Goal: Task Accomplishment & Management: Complete application form

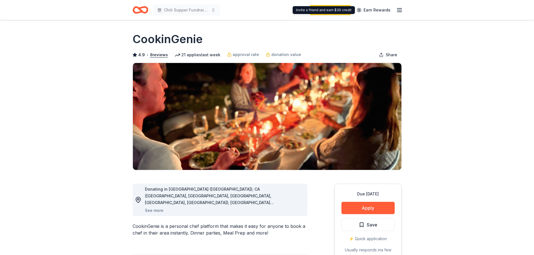
click at [398, 10] on icon "button" at bounding box center [399, 10] width 7 height 7
click at [140, 10] on icon "Home" at bounding box center [142, 10] width 9 height 6
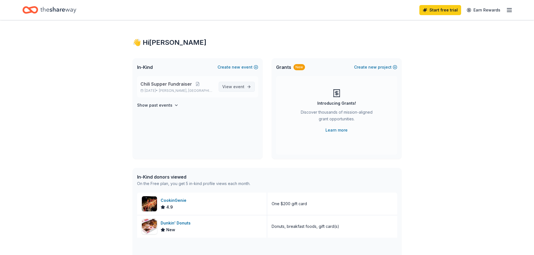
click at [231, 87] on span "View event" at bounding box center [233, 87] width 22 height 7
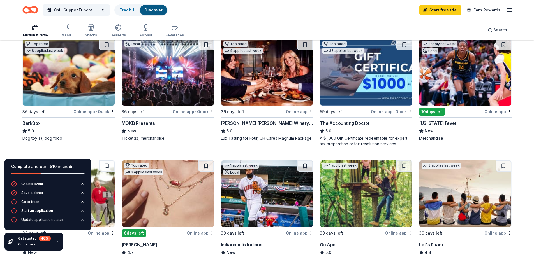
scroll to position [196, 0]
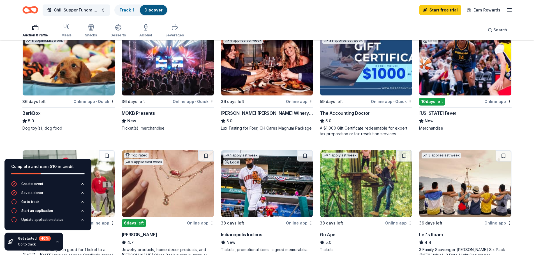
click at [85, 102] on div "Online app • Quick" at bounding box center [93, 101] width 41 height 7
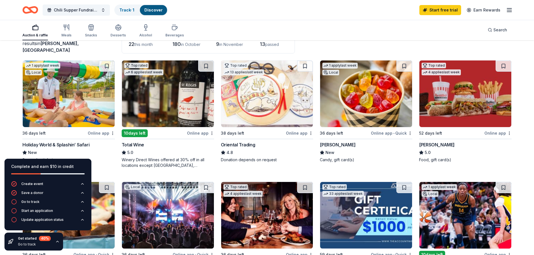
scroll to position [84, 0]
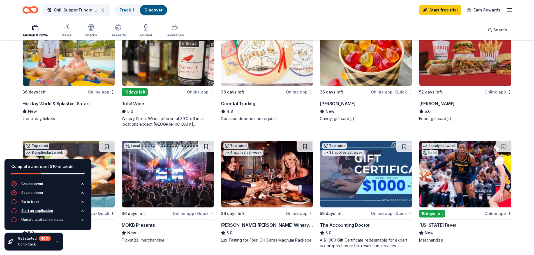
click at [13, 211] on icon "button" at bounding box center [14, 211] width 6 height 6
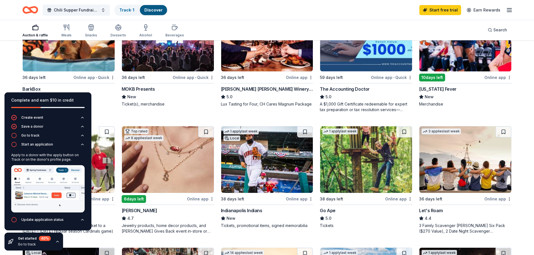
scroll to position [224, 0]
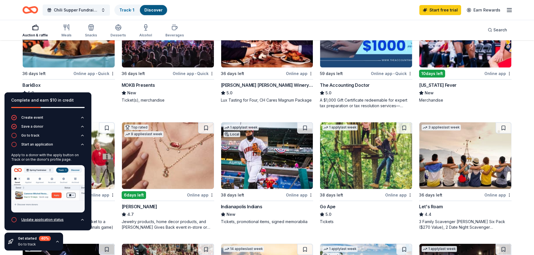
click at [83, 221] on icon "button" at bounding box center [82, 220] width 4 height 4
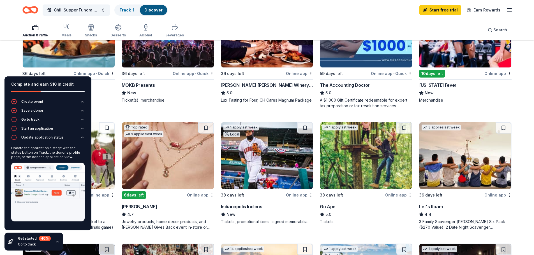
click at [52, 83] on div "Complete and earn $10 in credit" at bounding box center [47, 84] width 73 height 7
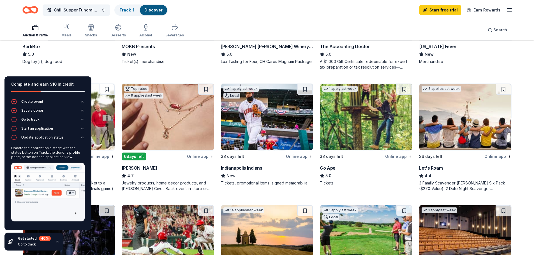
scroll to position [280, 0]
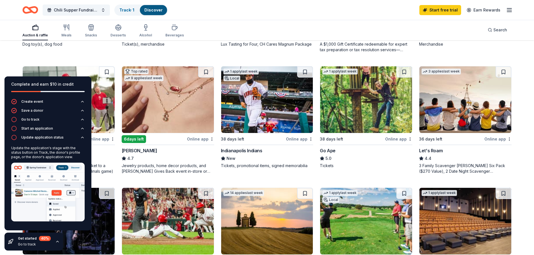
click at [58, 192] on img at bounding box center [47, 192] width 73 height 59
click at [66, 81] on div "Complete and earn $10 in credit" at bounding box center [47, 84] width 73 height 7
click at [201, 139] on div "Online app" at bounding box center [200, 139] width 27 height 7
click at [274, 162] on div "New" at bounding box center [267, 158] width 92 height 7
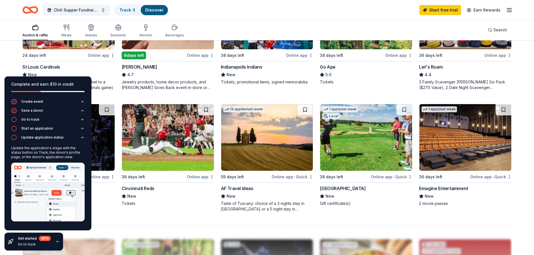
scroll to position [364, 0]
click at [70, 79] on div "Complete and earn $10 in credit" at bounding box center [47, 88] width 87 height 22
click at [49, 158] on div "Update the application's stage with the status button on Track, the donor's pro…" at bounding box center [47, 152] width 73 height 13
click at [15, 118] on icon "button" at bounding box center [14, 120] width 6 height 6
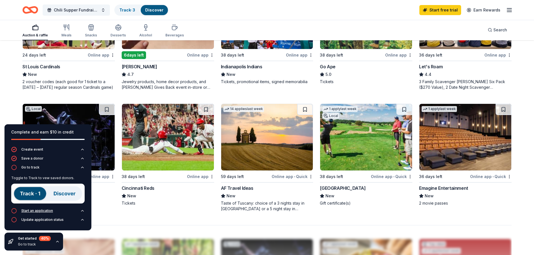
click at [13, 211] on icon "button" at bounding box center [14, 211] width 6 height 6
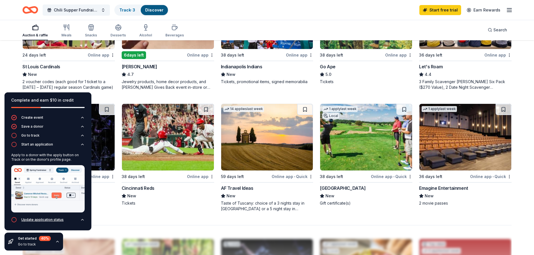
click at [15, 220] on icon "button" at bounding box center [14, 220] width 6 height 6
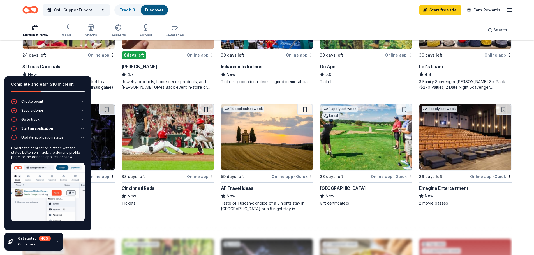
click at [13, 119] on icon "button" at bounding box center [14, 120] width 6 height 6
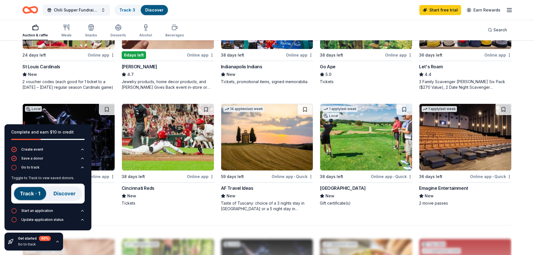
click at [57, 242] on icon "button" at bounding box center [57, 242] width 4 height 4
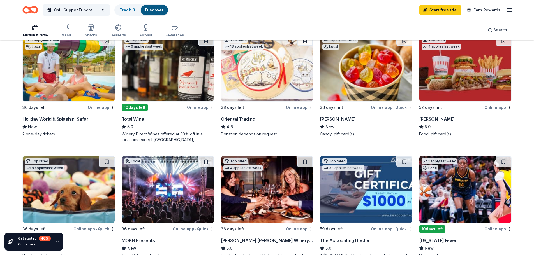
scroll to position [56, 0]
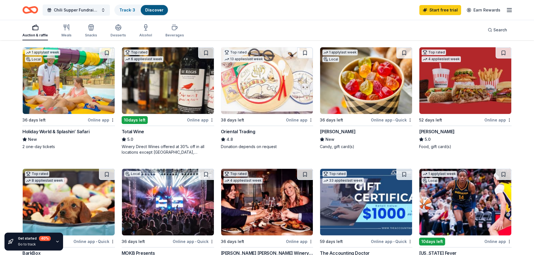
click at [256, 100] on img at bounding box center [267, 80] width 92 height 67
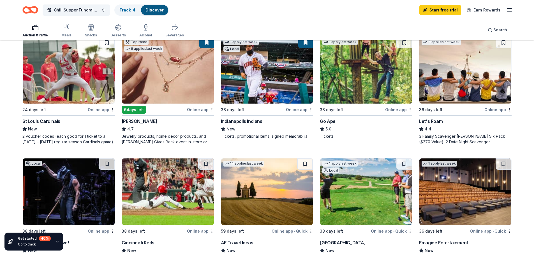
scroll to position [308, 0]
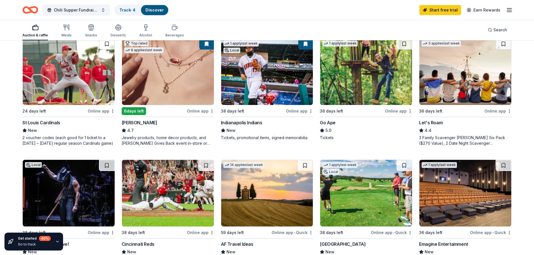
click at [458, 87] on img at bounding box center [465, 71] width 92 height 67
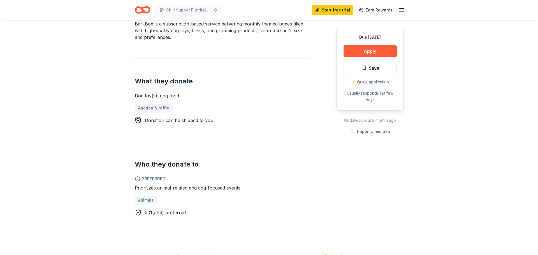
scroll to position [168, 0]
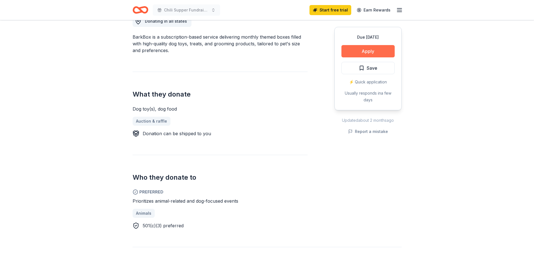
click at [367, 48] on button "Apply" at bounding box center [367, 51] width 53 height 12
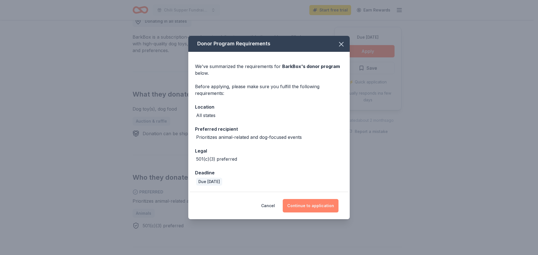
click at [316, 207] on button "Continue to application" at bounding box center [311, 205] width 56 height 13
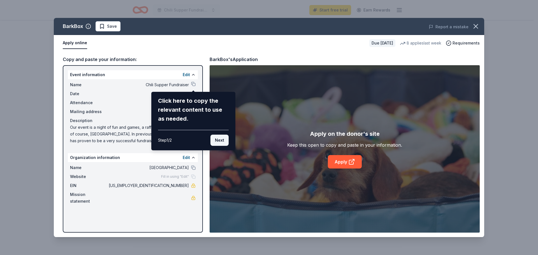
click at [217, 141] on button "Next" at bounding box center [219, 140] width 18 height 11
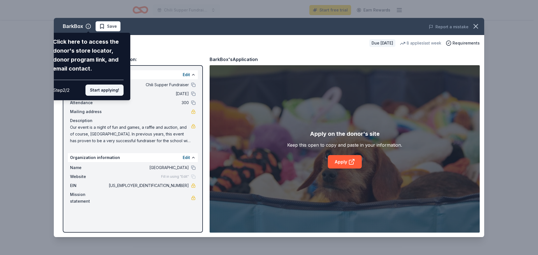
click at [106, 90] on button "Start applying!" at bounding box center [104, 90] width 38 height 11
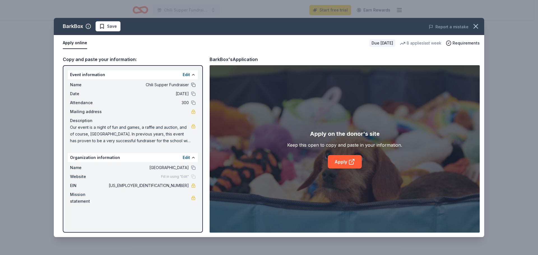
click at [194, 85] on button at bounding box center [193, 85] width 4 height 4
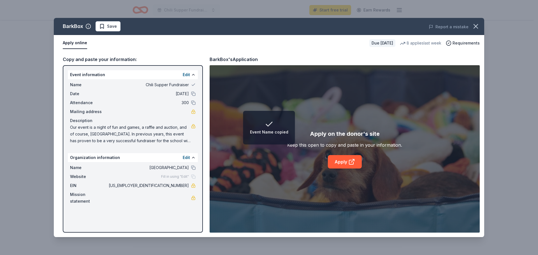
drag, startPoint x: 194, startPoint y: 93, endPoint x: 193, endPoint y: 99, distance: 5.7
click at [194, 94] on button at bounding box center [193, 94] width 4 height 4
click at [193, 103] on button at bounding box center [193, 103] width 4 height 4
click at [193, 167] on button at bounding box center [193, 168] width 4 height 4
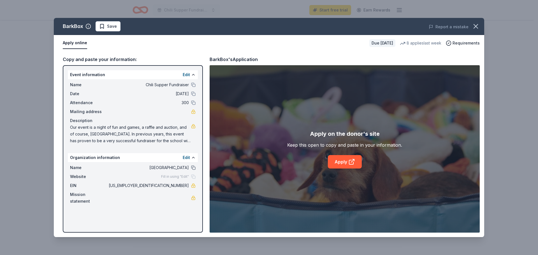
click at [193, 167] on button at bounding box center [193, 168] width 4 height 4
click at [343, 163] on link "Apply" at bounding box center [345, 161] width 34 height 13
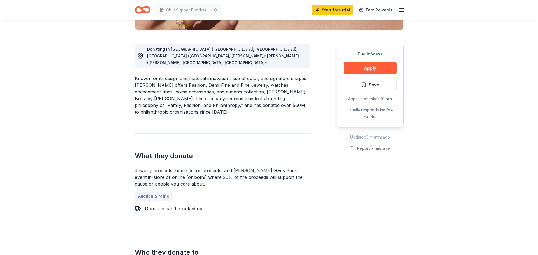
scroll to position [112, 0]
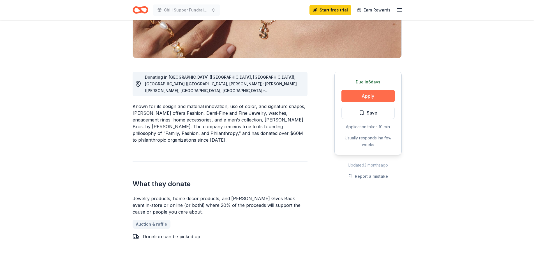
click at [371, 96] on button "Apply" at bounding box center [367, 96] width 53 height 12
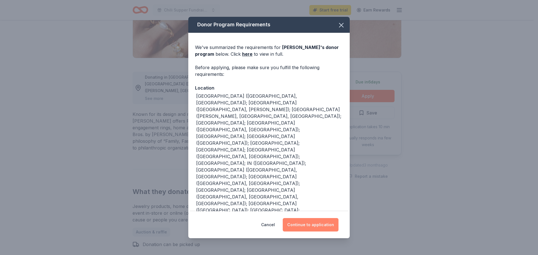
click at [317, 225] on button "Continue to application" at bounding box center [311, 224] width 56 height 13
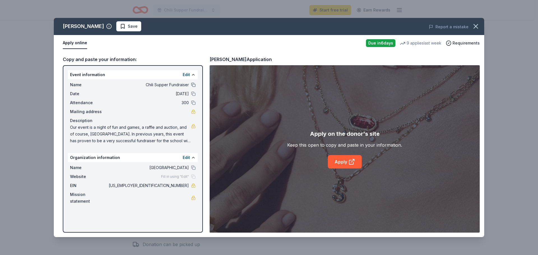
click at [193, 85] on button at bounding box center [193, 85] width 4 height 4
click at [194, 93] on button at bounding box center [193, 94] width 4 height 4
drag, startPoint x: 194, startPoint y: 103, endPoint x: 195, endPoint y: 124, distance: 21.6
click at [194, 103] on button at bounding box center [193, 103] width 4 height 4
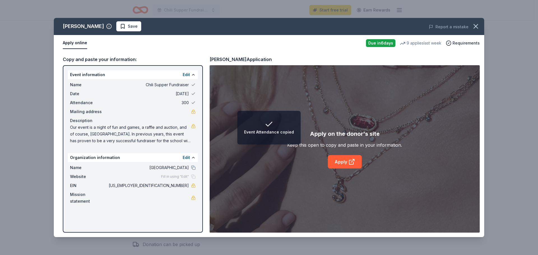
click at [195, 170] on div at bounding box center [193, 168] width 4 height 4
click at [194, 168] on button at bounding box center [193, 168] width 4 height 4
click at [346, 161] on link "Apply" at bounding box center [345, 161] width 34 height 13
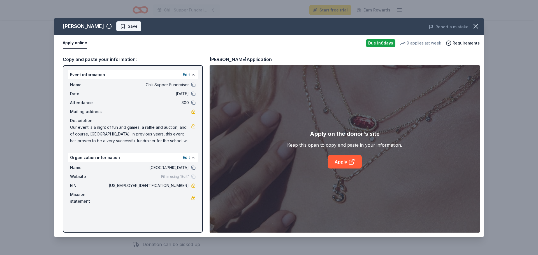
click at [120, 25] on span "Save" at bounding box center [129, 26] width 18 height 7
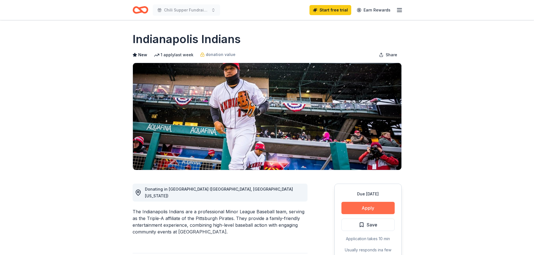
click at [359, 207] on button "Apply" at bounding box center [367, 208] width 53 height 12
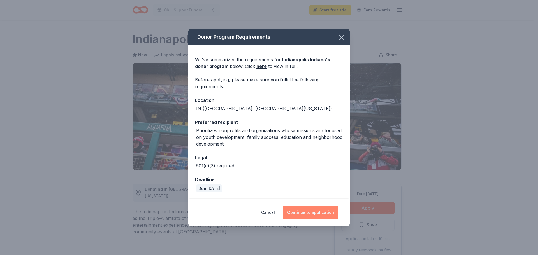
click at [299, 211] on button "Continue to application" at bounding box center [311, 212] width 56 height 13
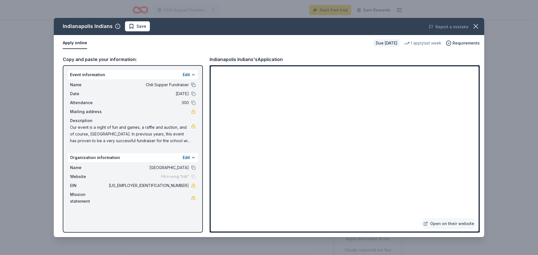
drag, startPoint x: 193, startPoint y: 84, endPoint x: 193, endPoint y: 87, distance: 3.1
click at [193, 84] on button at bounding box center [193, 85] width 4 height 4
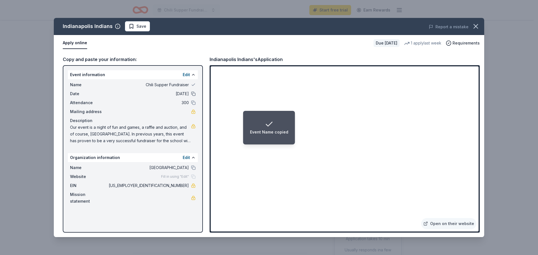
click at [194, 95] on button at bounding box center [193, 94] width 4 height 4
click at [193, 105] on div "Attendance 300" at bounding box center [133, 102] width 126 height 7
click at [193, 167] on button at bounding box center [193, 168] width 4 height 4
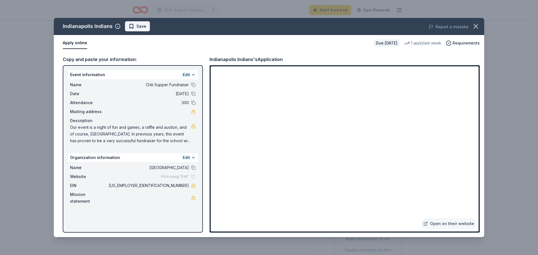
click at [137, 26] on span "Save" at bounding box center [141, 26] width 10 height 7
click at [476, 25] on icon "button" at bounding box center [476, 26] width 8 height 8
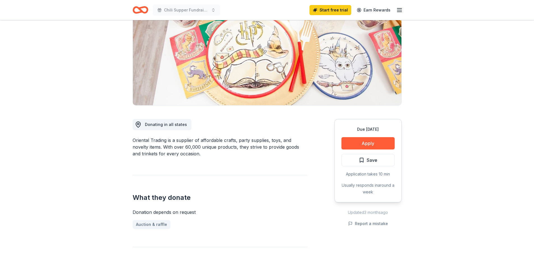
scroll to position [84, 0]
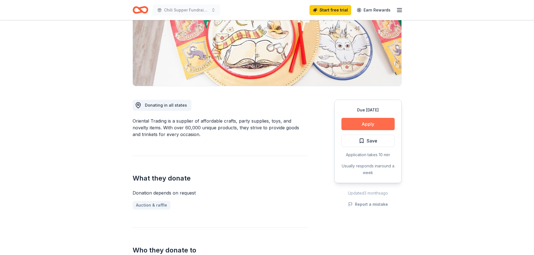
click at [365, 123] on button "Apply" at bounding box center [367, 124] width 53 height 12
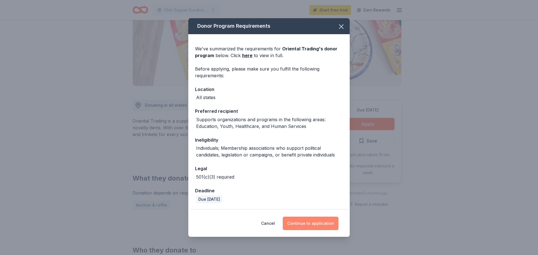
click at [315, 224] on button "Continue to application" at bounding box center [311, 223] width 56 height 13
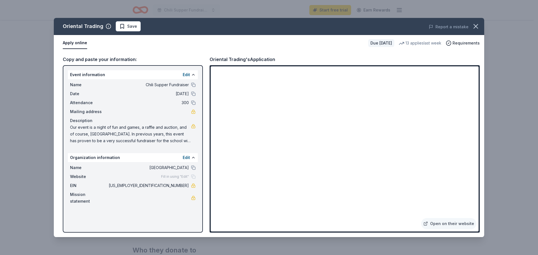
drag, startPoint x: 193, startPoint y: 84, endPoint x: 194, endPoint y: 90, distance: 6.2
click at [193, 84] on button at bounding box center [193, 85] width 4 height 4
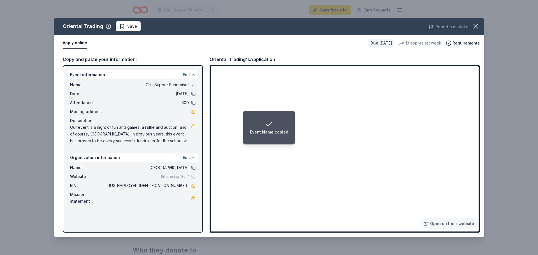
click at [194, 95] on button at bounding box center [193, 94] width 4 height 4
click at [194, 102] on button at bounding box center [193, 103] width 4 height 4
click at [193, 169] on button at bounding box center [193, 168] width 4 height 4
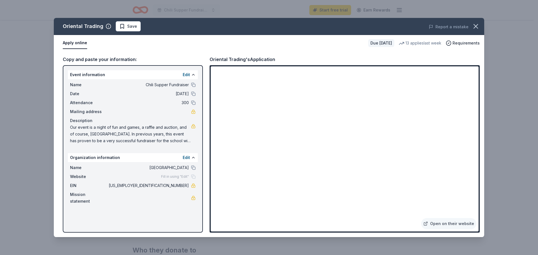
click at [127, 27] on span "Save" at bounding box center [132, 26] width 10 height 7
click at [473, 27] on icon "button" at bounding box center [476, 26] width 8 height 8
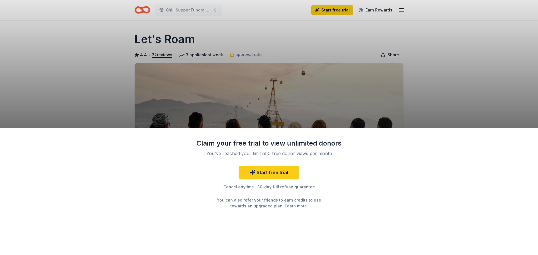
click at [439, 104] on div "Claim your free trial to view unlimited donors You've reached your limit of 5 f…" at bounding box center [269, 127] width 538 height 255
click at [404, 84] on div "Claim your free trial to view unlimited donors You've reached your limit of 5 f…" at bounding box center [269, 127] width 538 height 255
click at [268, 174] on link "Start free trial" at bounding box center [269, 172] width 61 height 13
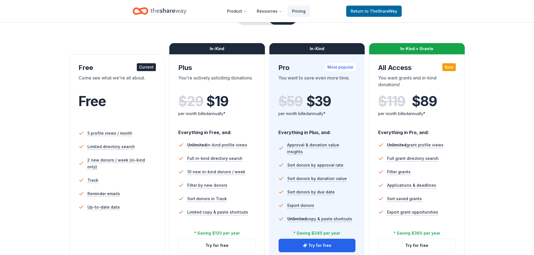
scroll to position [56, 0]
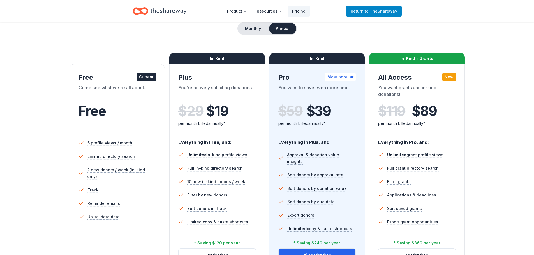
click at [378, 9] on span "to TheShareWay" at bounding box center [381, 11] width 33 height 5
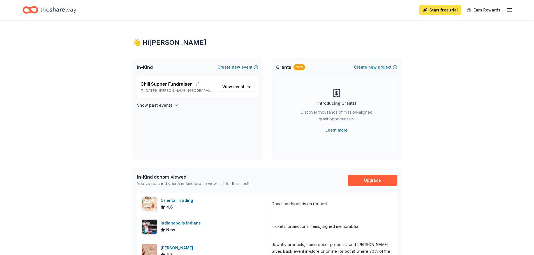
click at [442, 10] on link "Start free trial" at bounding box center [440, 10] width 42 height 10
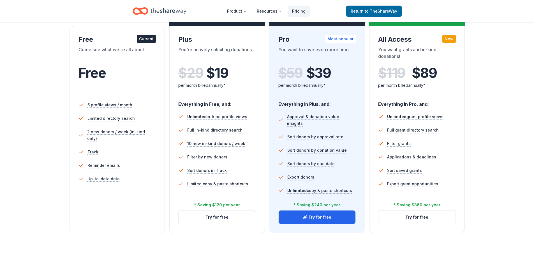
scroll to position [84, 0]
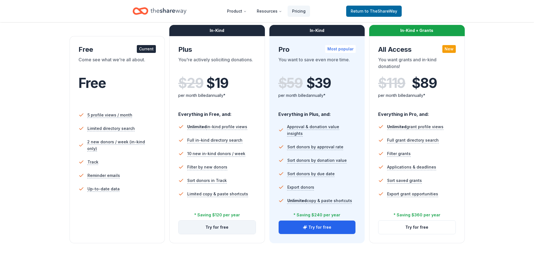
drag, startPoint x: 323, startPoint y: 227, endPoint x: 238, endPoint y: 234, distance: 84.6
click at [238, 234] on div "Free Current Come see what we're all about. Free 5 profile views / month Limite…" at bounding box center [267, 134] width 395 height 219
click at [216, 226] on button "Try for free" at bounding box center [217, 227] width 77 height 13
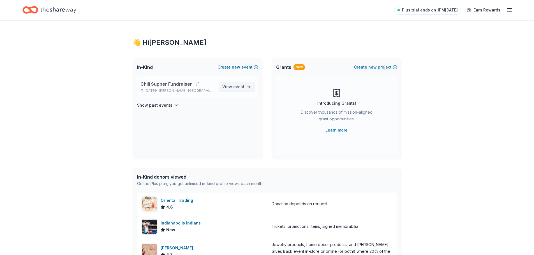
click at [235, 84] on span "View event" at bounding box center [233, 87] width 22 height 7
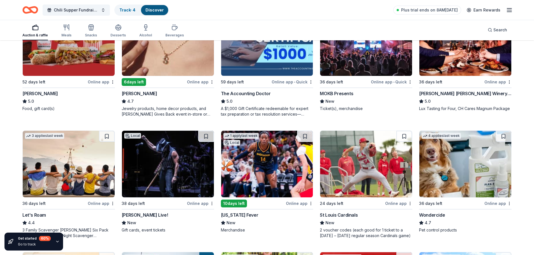
scroll to position [226, 0]
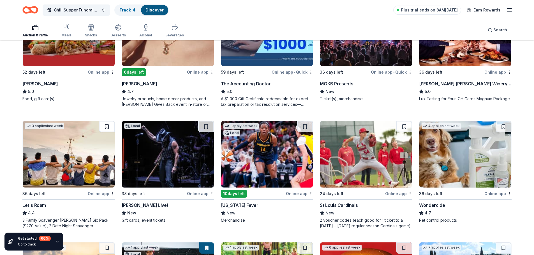
click at [106, 125] on button at bounding box center [107, 126] width 16 height 11
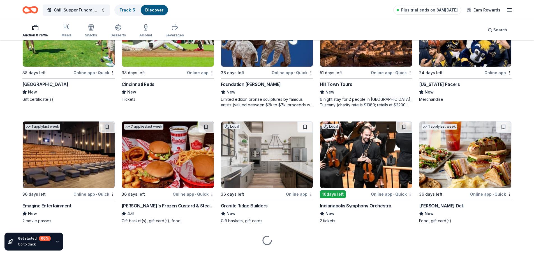
scroll to position [603, 0]
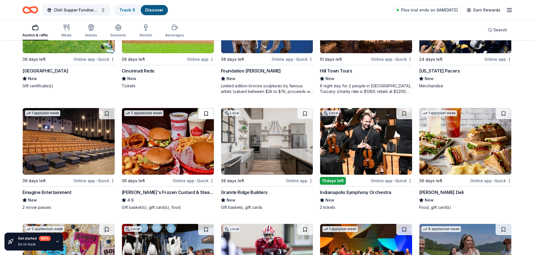
click at [204, 114] on button at bounding box center [206, 113] width 16 height 11
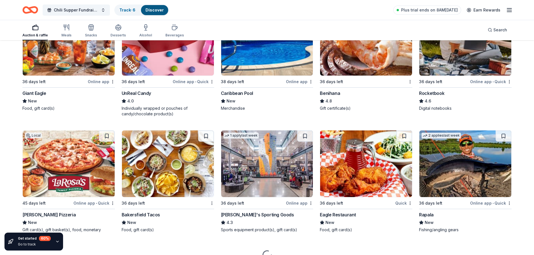
scroll to position [2237, 0]
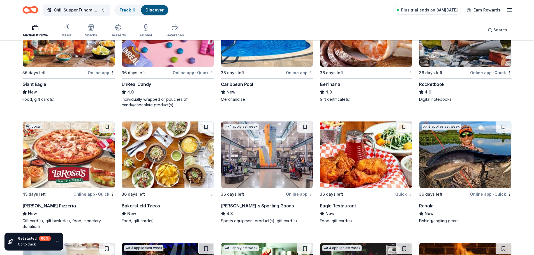
click at [232, 213] on span "4.3" at bounding box center [229, 213] width 6 height 7
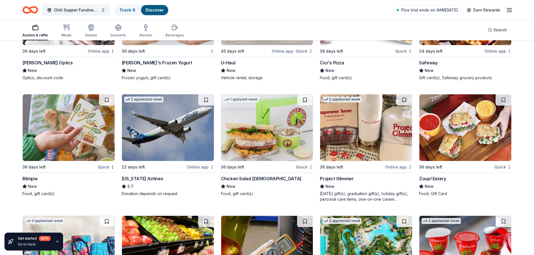
scroll to position [2634, 0]
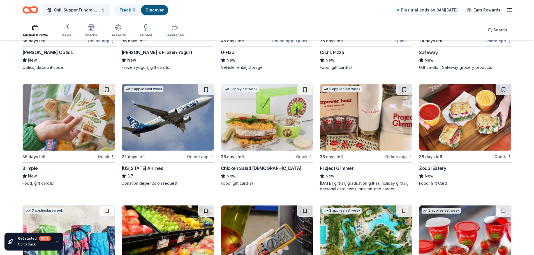
click at [270, 114] on img at bounding box center [267, 117] width 92 height 67
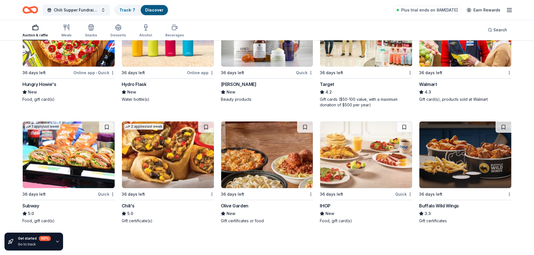
scroll to position [3171, 0]
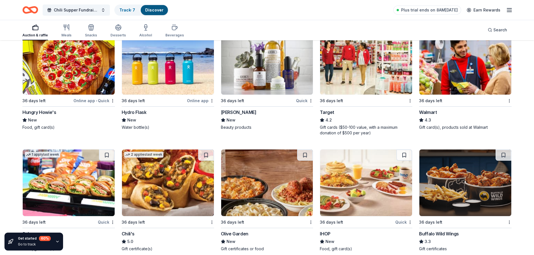
click at [469, 66] on img at bounding box center [465, 61] width 92 height 67
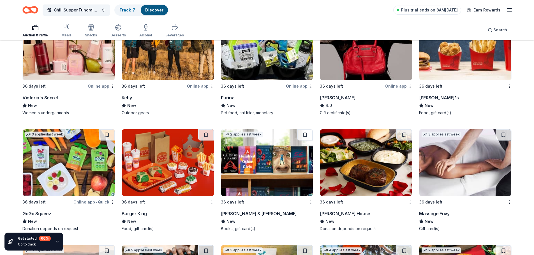
scroll to position [3395, 0]
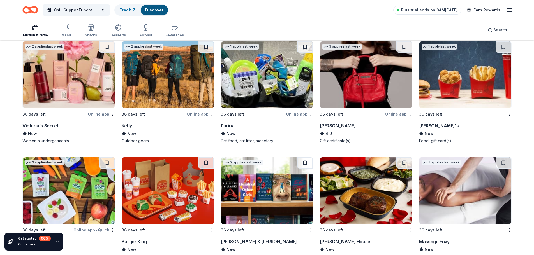
click at [291, 85] on img at bounding box center [267, 74] width 92 height 67
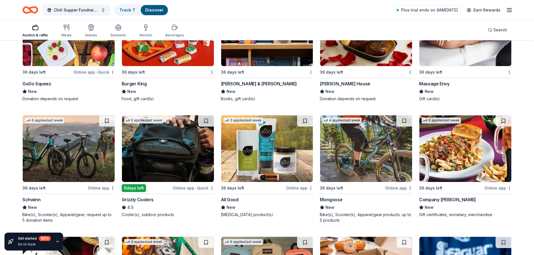
scroll to position [3563, 0]
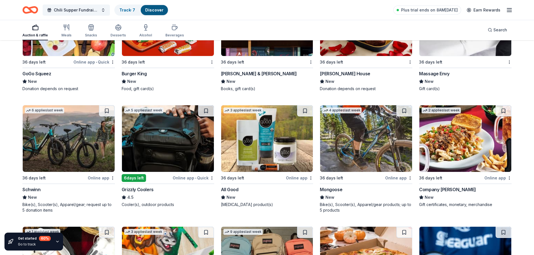
click at [87, 160] on img at bounding box center [69, 138] width 92 height 67
click at [163, 141] on img at bounding box center [168, 138] width 92 height 67
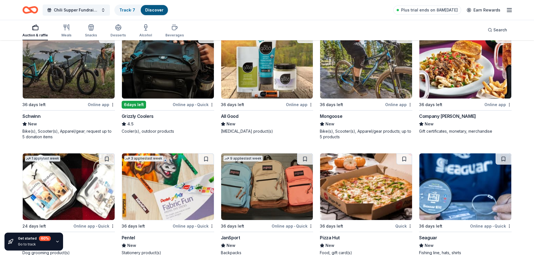
scroll to position [3682, 0]
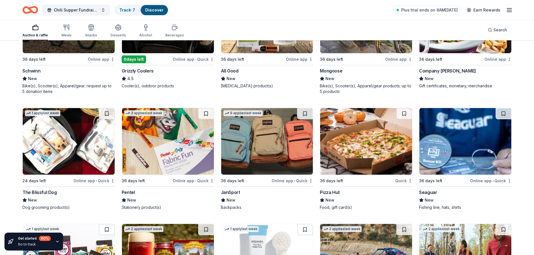
click at [278, 148] on img at bounding box center [267, 141] width 92 height 67
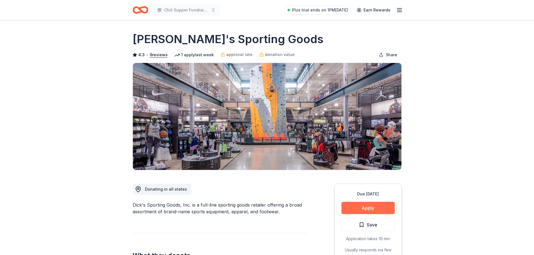
click at [368, 209] on button "Apply" at bounding box center [367, 208] width 53 height 12
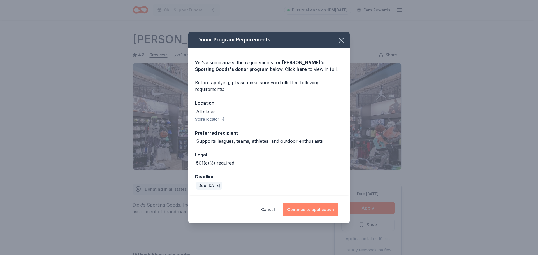
click at [296, 210] on button "Continue to application" at bounding box center [311, 209] width 56 height 13
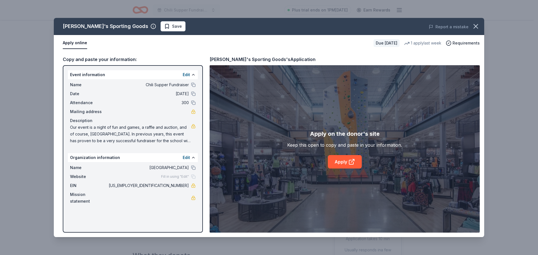
click at [190, 84] on div "Name Chili Supper Fundraiser" at bounding box center [133, 85] width 126 height 7
click at [192, 95] on button at bounding box center [193, 94] width 4 height 4
drag, startPoint x: 193, startPoint y: 100, endPoint x: 195, endPoint y: 96, distance: 5.0
click at [193, 100] on div "Attendance 300" at bounding box center [133, 102] width 126 height 7
click at [194, 85] on button at bounding box center [193, 85] width 4 height 4
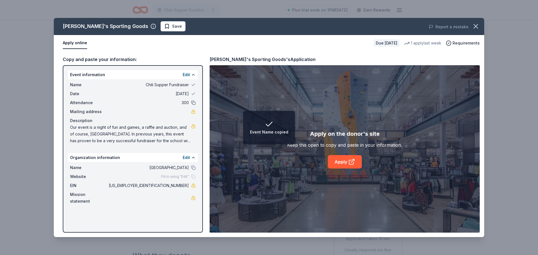
click at [194, 103] on button at bounding box center [193, 103] width 4 height 4
click at [193, 168] on button at bounding box center [193, 168] width 4 height 4
click at [335, 160] on link "Apply" at bounding box center [345, 161] width 34 height 13
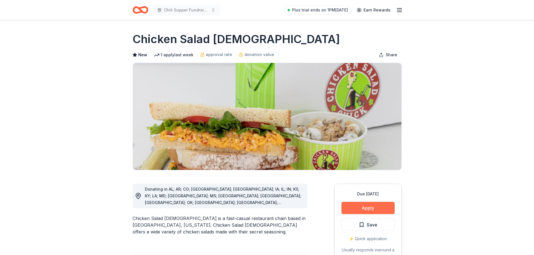
click at [368, 206] on button "Apply" at bounding box center [367, 208] width 53 height 12
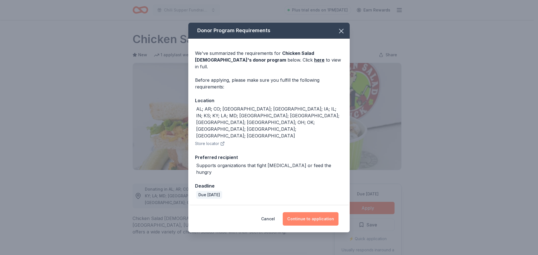
click at [301, 212] on button "Continue to application" at bounding box center [311, 218] width 56 height 13
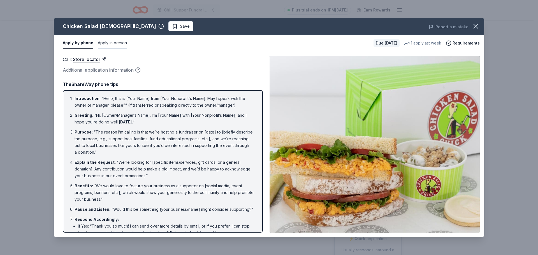
click at [113, 43] on button "Apply in person" at bounding box center [112, 43] width 29 height 12
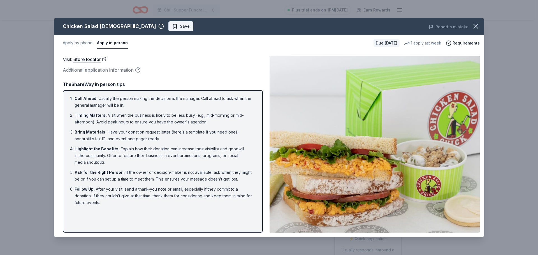
click at [180, 25] on span "Save" at bounding box center [185, 26] width 10 height 7
click at [474, 25] on icon "button" at bounding box center [476, 26] width 4 height 4
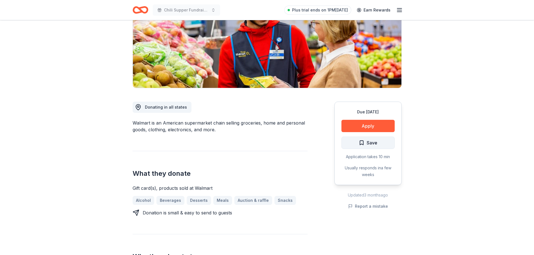
scroll to position [84, 0]
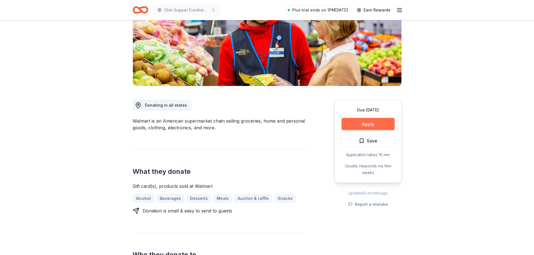
click at [365, 125] on button "Apply" at bounding box center [367, 124] width 53 height 12
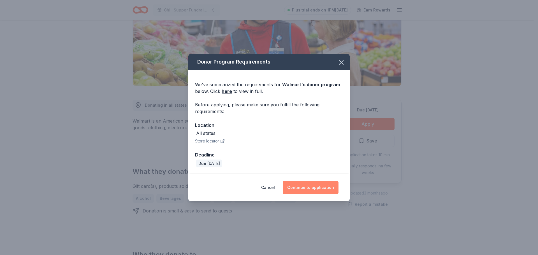
click at [306, 187] on button "Continue to application" at bounding box center [311, 187] width 56 height 13
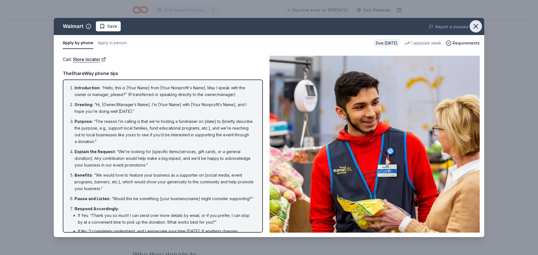
click at [477, 25] on icon "button" at bounding box center [476, 26] width 8 height 8
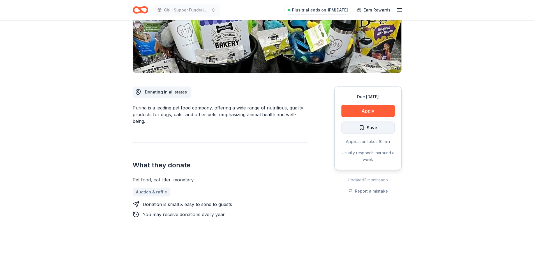
scroll to position [112, 0]
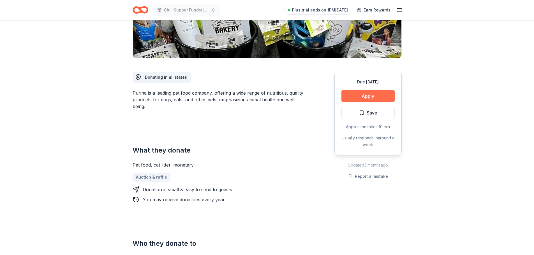
click at [365, 96] on button "Apply" at bounding box center [367, 96] width 53 height 12
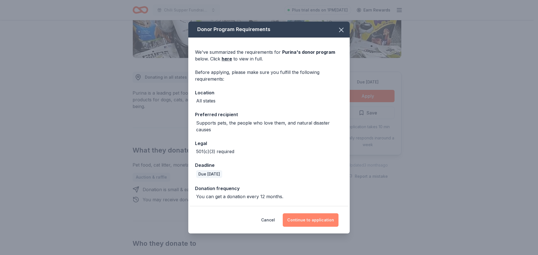
click at [314, 217] on button "Continue to application" at bounding box center [311, 220] width 56 height 13
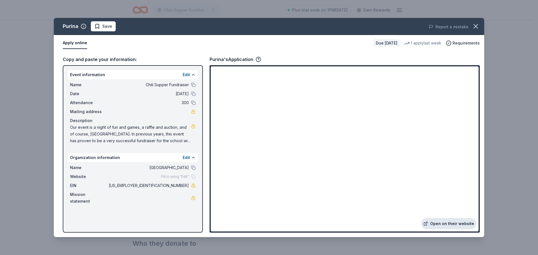
click at [443, 226] on link "Open on their website" at bounding box center [448, 223] width 55 height 11
click at [477, 26] on icon "button" at bounding box center [476, 26] width 8 height 8
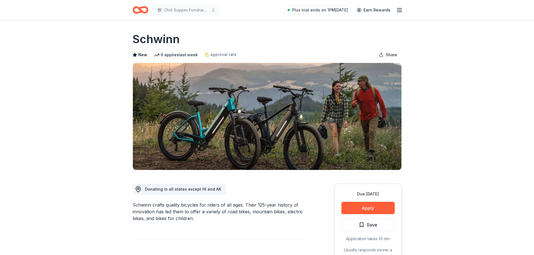
scroll to position [28, 0]
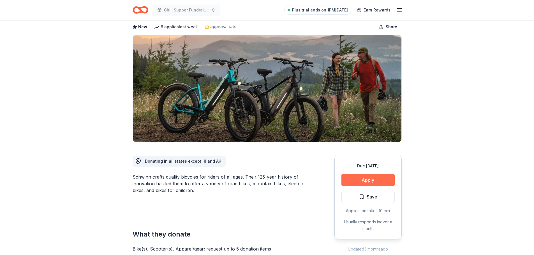
click at [367, 177] on button "Apply" at bounding box center [367, 180] width 53 height 12
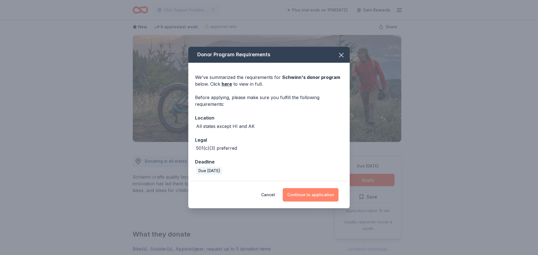
click at [301, 194] on button "Continue to application" at bounding box center [311, 194] width 56 height 13
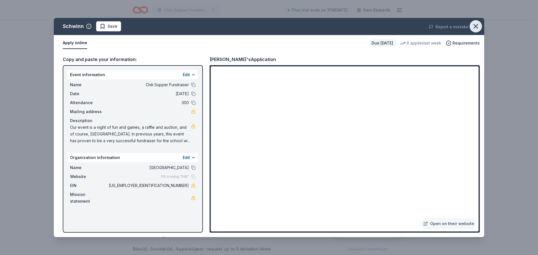
click at [476, 27] on icon "button" at bounding box center [476, 26] width 8 height 8
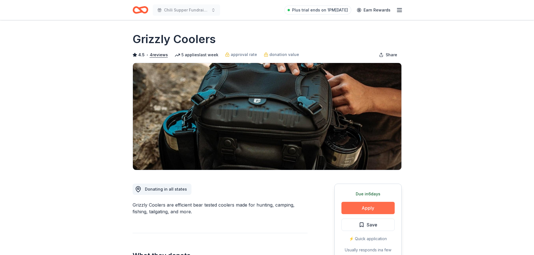
click at [364, 208] on button "Apply" at bounding box center [367, 208] width 53 height 12
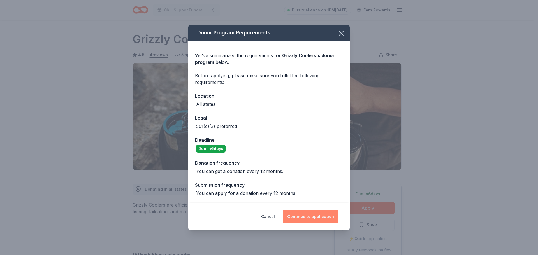
click at [309, 217] on button "Continue to application" at bounding box center [311, 216] width 56 height 13
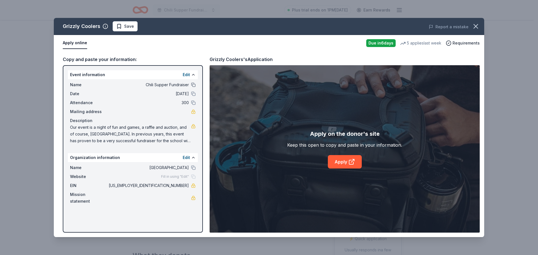
click at [193, 83] on button at bounding box center [193, 85] width 4 height 4
click at [194, 93] on button at bounding box center [193, 94] width 4 height 4
click at [193, 101] on div "Attendance 300" at bounding box center [133, 102] width 126 height 7
drag, startPoint x: 193, startPoint y: 102, endPoint x: 194, endPoint y: 105, distance: 3.5
click at [193, 102] on button at bounding box center [193, 103] width 4 height 4
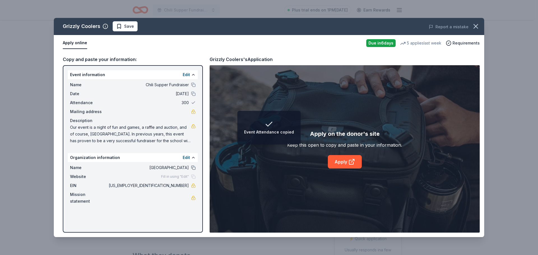
click at [194, 166] on button at bounding box center [193, 168] width 4 height 4
click at [342, 160] on link "Apply" at bounding box center [345, 161] width 34 height 13
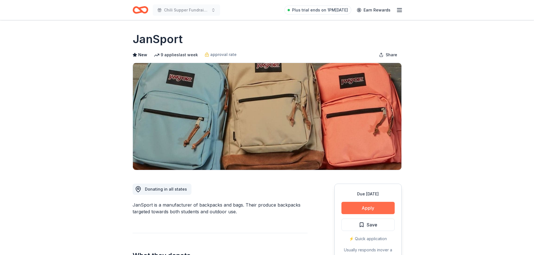
click at [369, 208] on button "Apply" at bounding box center [367, 208] width 53 height 12
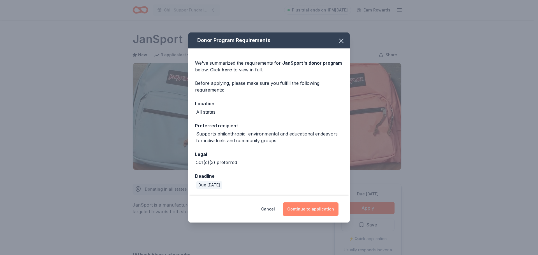
click at [309, 207] on button "Continue to application" at bounding box center [311, 209] width 56 height 13
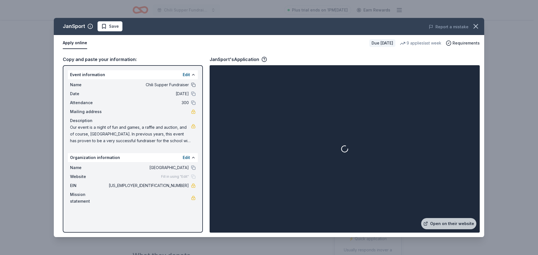
click at [193, 85] on button at bounding box center [193, 85] width 4 height 4
click at [193, 96] on button at bounding box center [193, 94] width 4 height 4
click at [194, 104] on button at bounding box center [193, 103] width 4 height 4
click at [193, 167] on button at bounding box center [193, 168] width 4 height 4
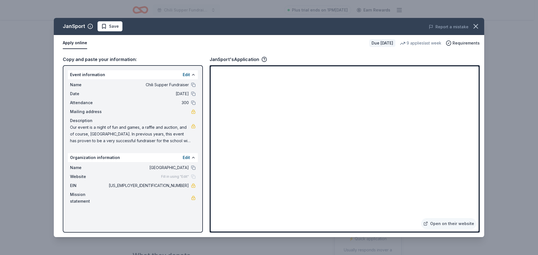
click at [362, 33] on div "Report a mistake" at bounding box center [401, 27] width 168 height 16
